Goal: Information Seeking & Learning: Learn about a topic

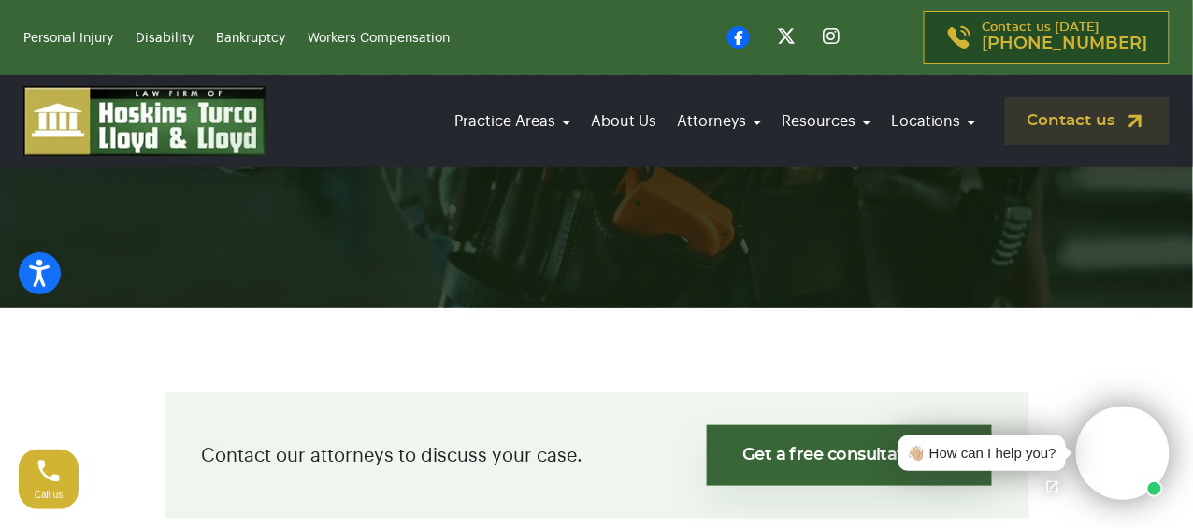
scroll to position [561, 0]
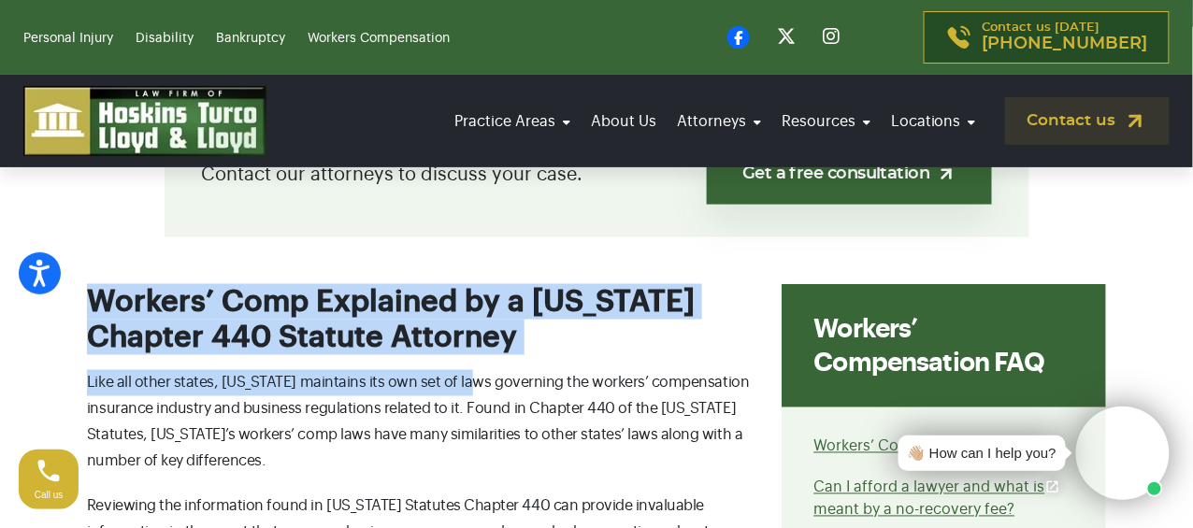
drag, startPoint x: 92, startPoint y: 286, endPoint x: 456, endPoint y: 355, distance: 371.2
copy div "Workers’ Comp Explained by a Florida Chapter 440 Statute Attorney Like all othe…"
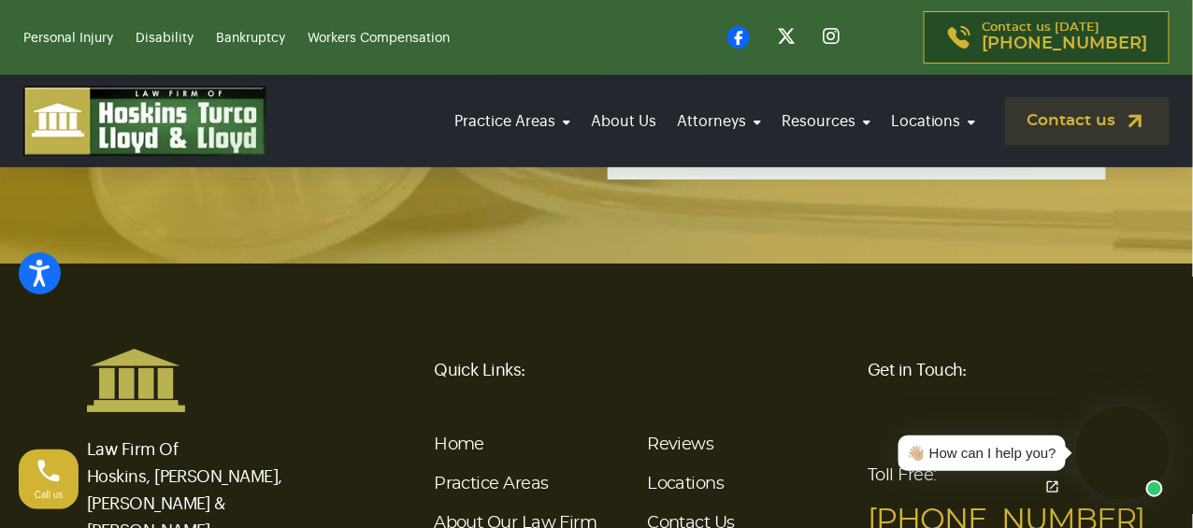
scroll to position [7272, 0]
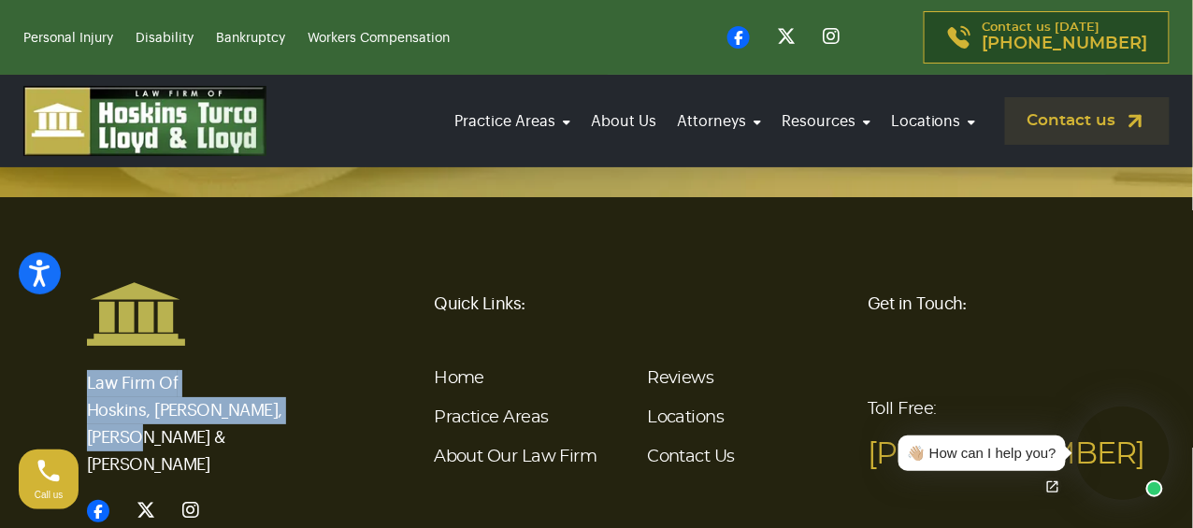
drag, startPoint x: 90, startPoint y: 258, endPoint x: 304, endPoint y: 289, distance: 216.4
click at [304, 347] on p "Law Firm Of Hoskins, Turco, Lloyd & Lloyd" at bounding box center [206, 413] width 238 height 132
copy p "Law Firm Of Hoskins, Turco, Lloyd & Lloyd"
